Goal: Understand process/instructions

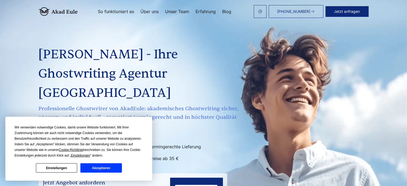
scroll to position [3, 0]
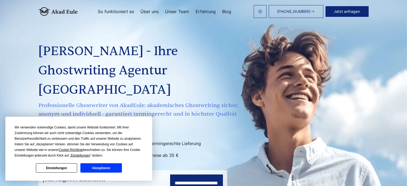
click at [103, 167] on button "Akzeptieren" at bounding box center [100, 167] width 41 height 9
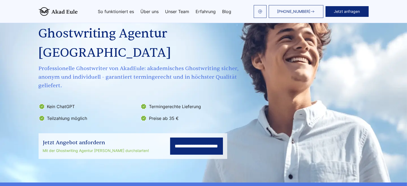
scroll to position [41, 0]
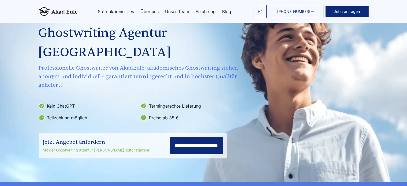
click at [170, 137] on input "**********" at bounding box center [196, 145] width 53 height 17
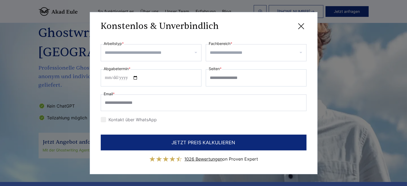
click at [300, 27] on icon at bounding box center [301, 26] width 11 height 11
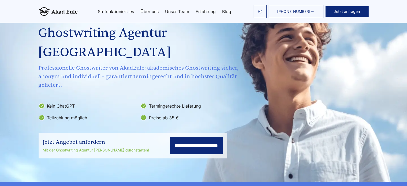
scroll to position [0, 0]
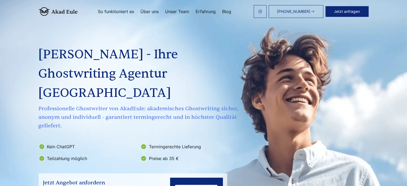
click at [121, 10] on link "So funktioniert es" at bounding box center [116, 11] width 36 height 4
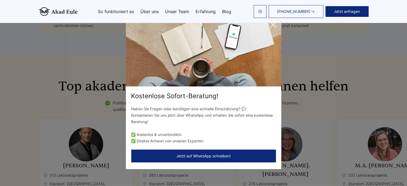
scroll to position [1409, 0]
click at [272, 26] on icon at bounding box center [272, 24] width 5 height 5
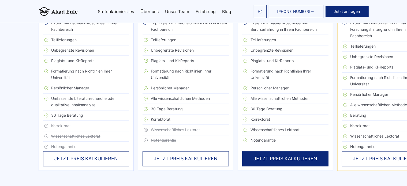
scroll to position [994, 0]
click at [242, 151] on div "JETZT PREIS KALKULIEREN" at bounding box center [285, 158] width 86 height 15
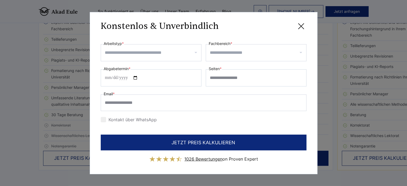
scroll to position [0, 0]
click at [298, 24] on icon at bounding box center [301, 26] width 11 height 11
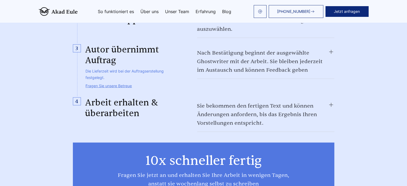
scroll to position [630, 0]
